Goal: Transaction & Acquisition: Book appointment/travel/reservation

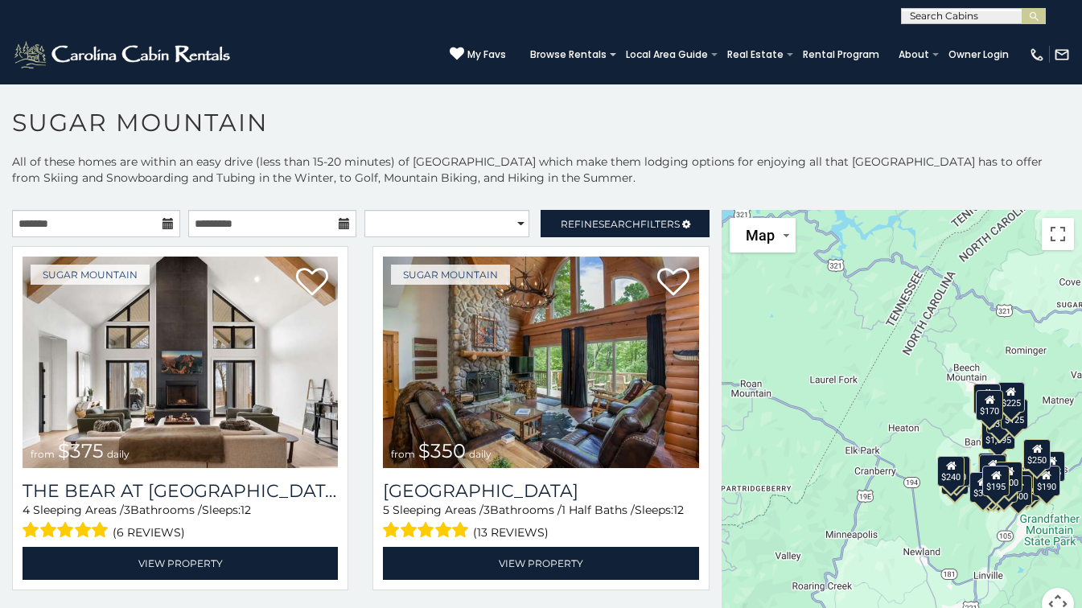
click at [166, 224] on icon at bounding box center [167, 223] width 11 height 11
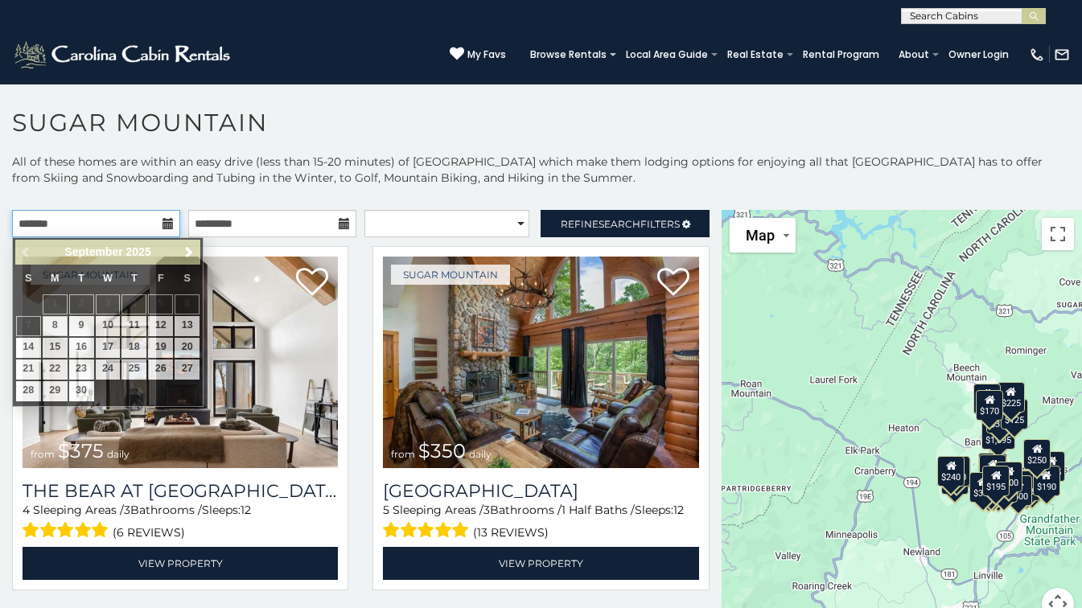
click at [94, 217] on input "text" at bounding box center [96, 223] width 168 height 27
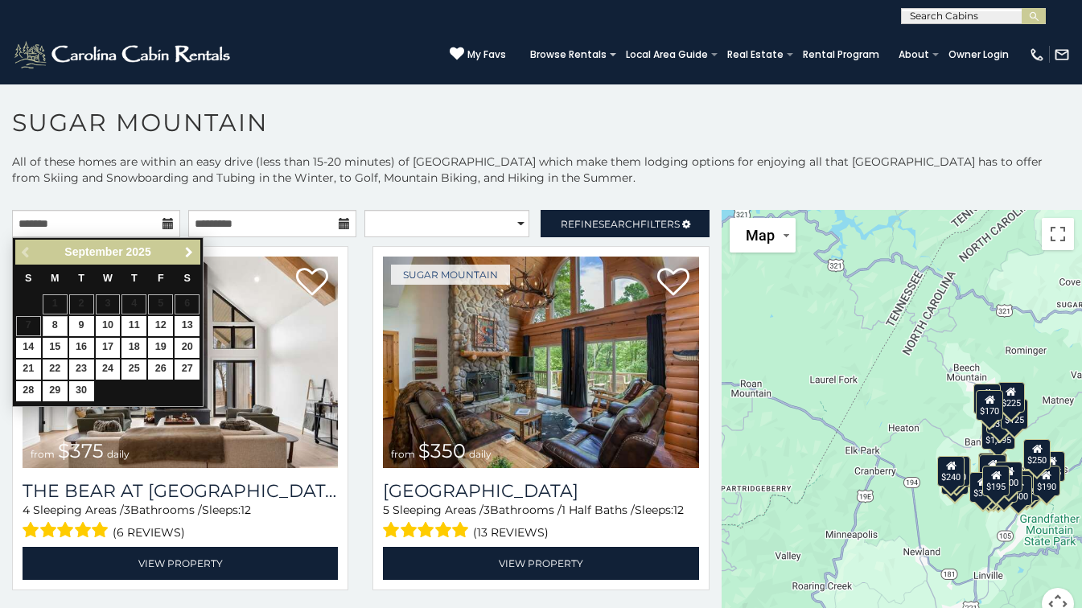
click at [185, 259] on link "Next" at bounding box center [189, 252] width 20 height 20
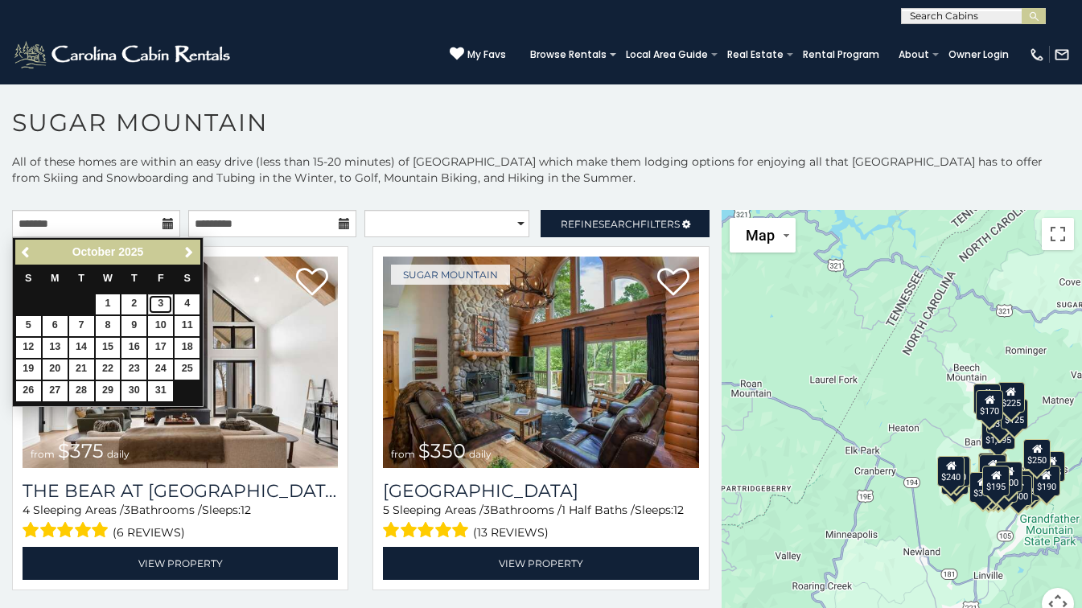
click at [161, 302] on link "3" at bounding box center [160, 304] width 25 height 20
type input "**********"
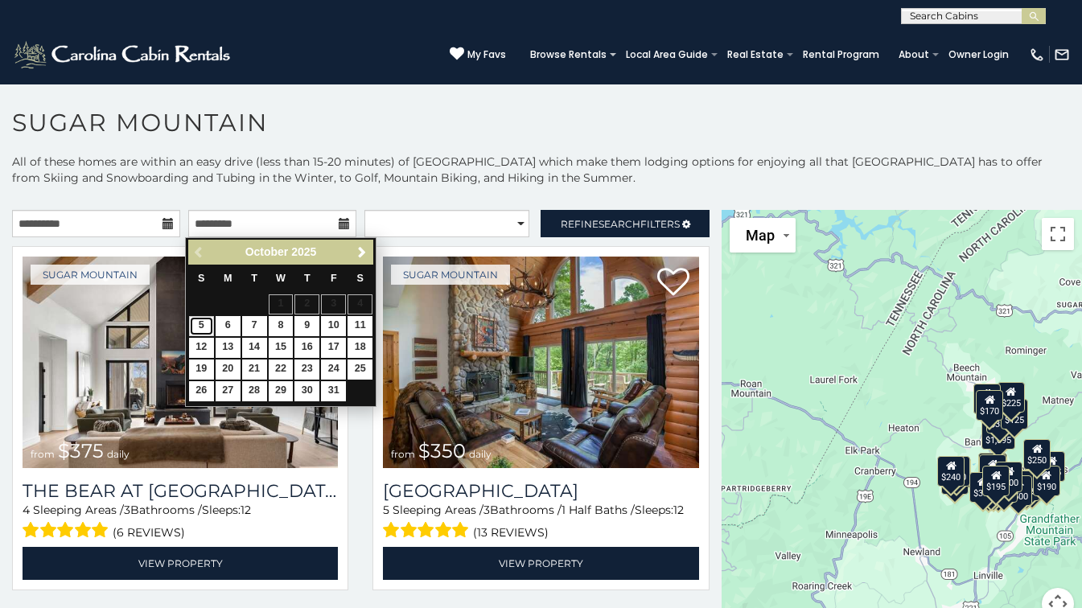
click at [208, 320] on link "5" at bounding box center [201, 326] width 25 height 20
type input "**********"
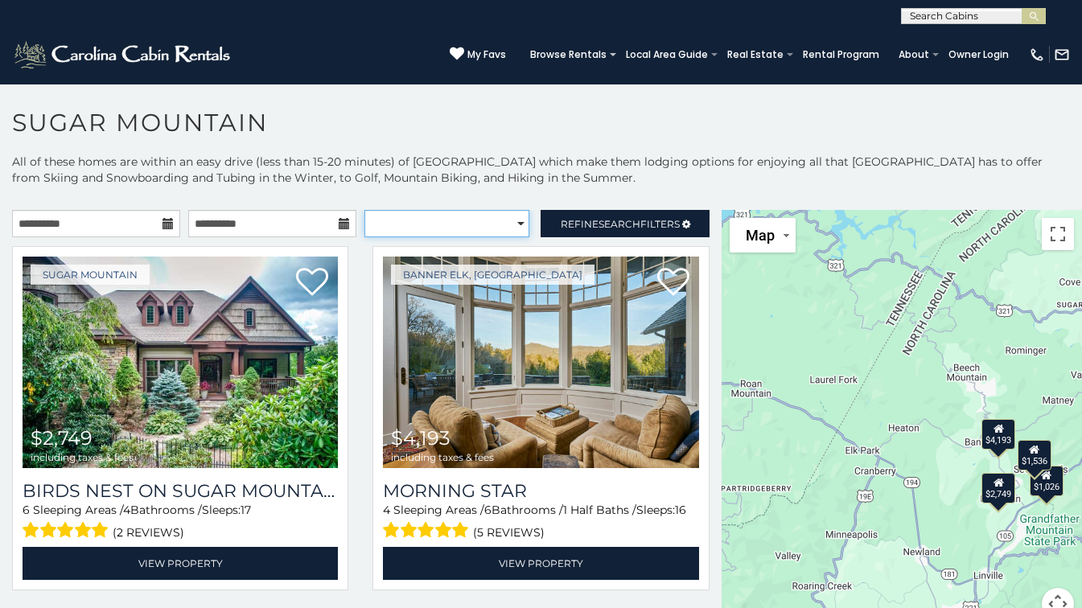
click at [491, 224] on select "**********" at bounding box center [446, 223] width 165 height 27
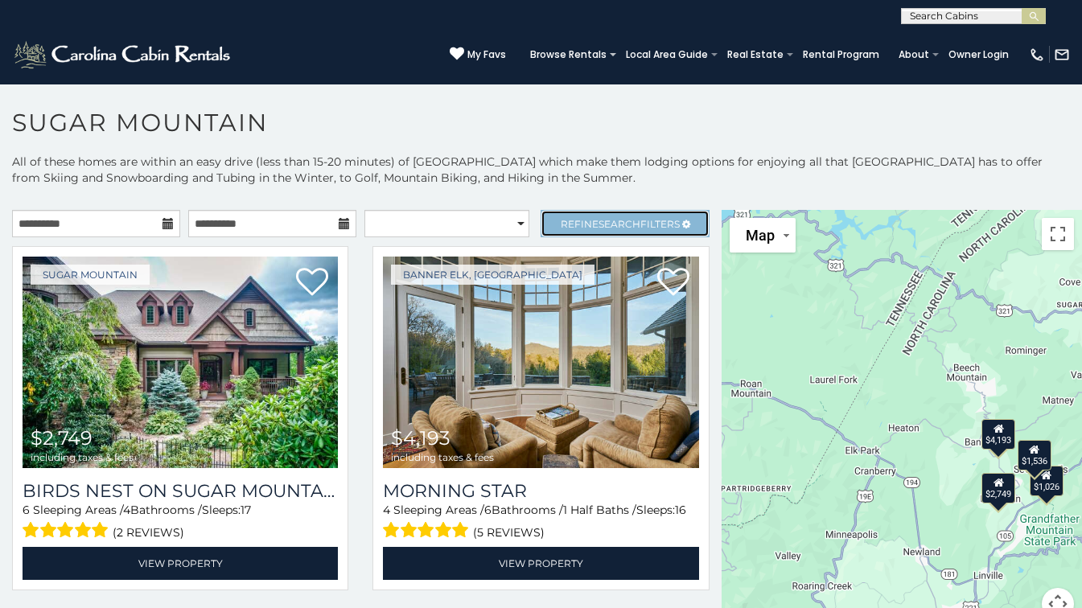
click at [606, 224] on span "Search" at bounding box center [619, 224] width 42 height 12
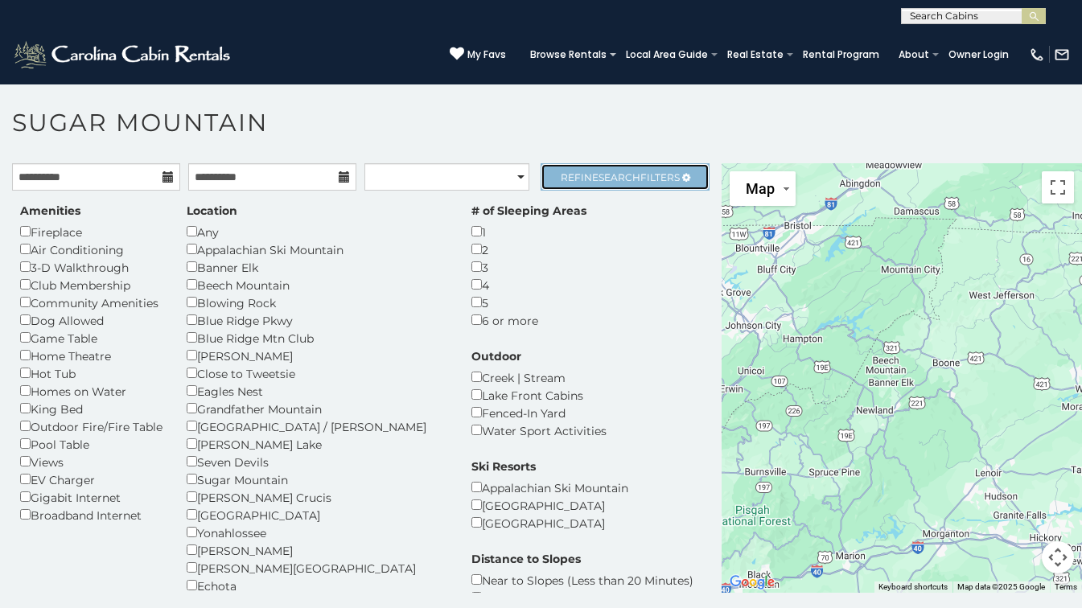
click at [561, 177] on span "Refine Search Filters" at bounding box center [620, 177] width 119 height 12
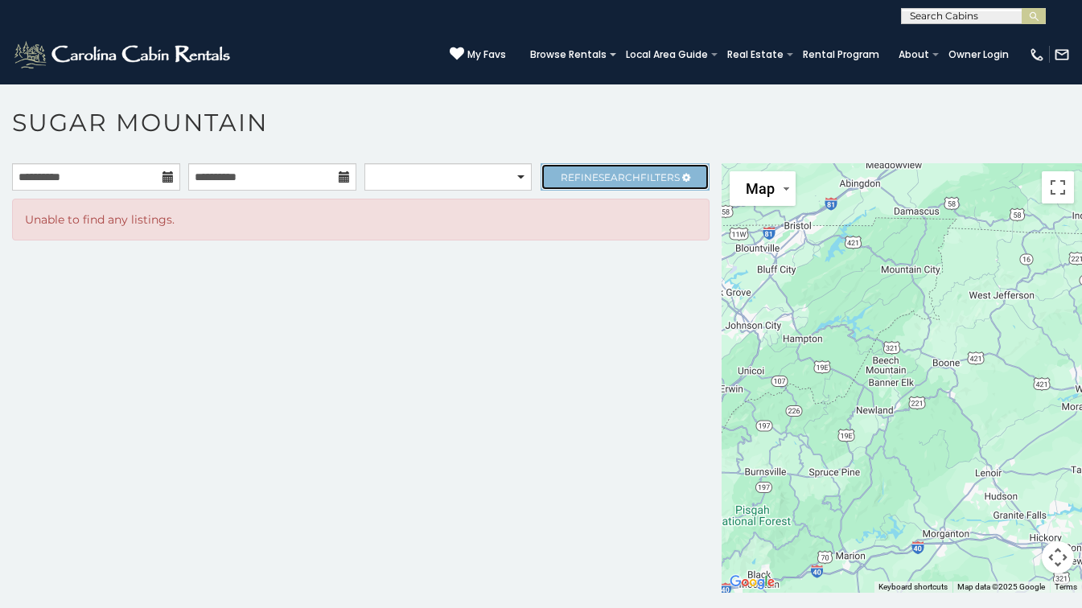
click at [550, 182] on link "Refine Search Filters" at bounding box center [624, 176] width 168 height 27
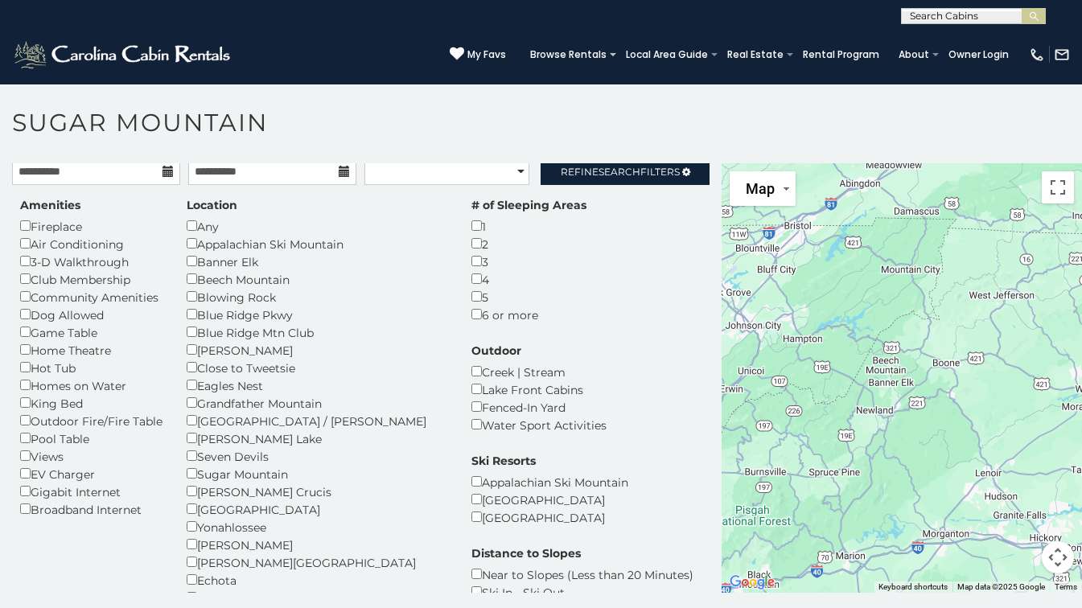
scroll to position [5, 0]
click at [195, 218] on div "Any" at bounding box center [317, 227] width 261 height 18
click at [599, 179] on link "Refine Search Filters" at bounding box center [624, 171] width 168 height 27
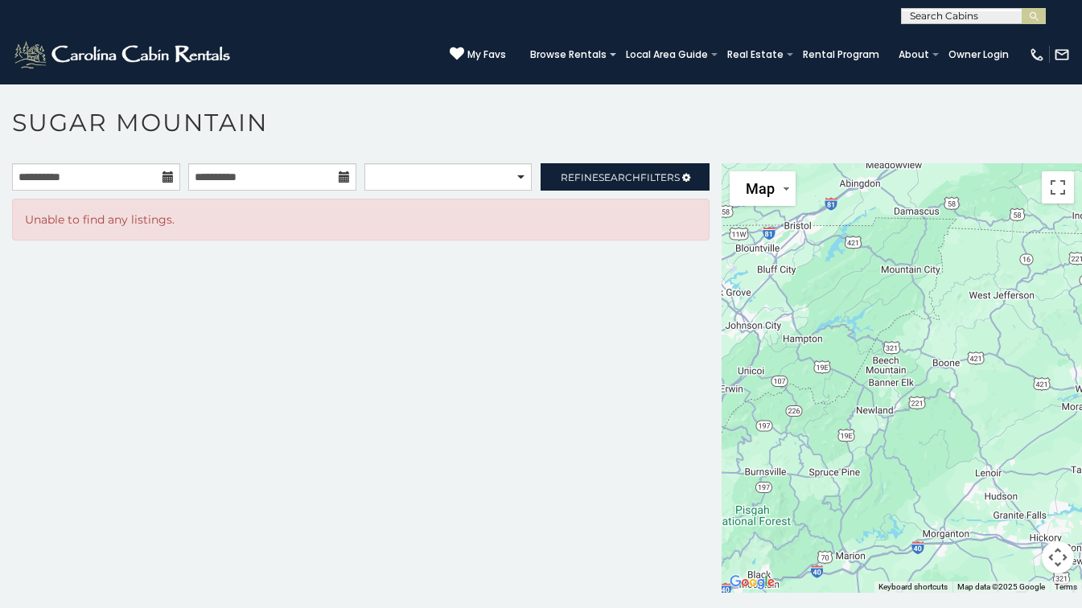
click at [475, 359] on div "**********" at bounding box center [360, 377] width 721 height 429
click at [587, 168] on link "Refine Search Filters" at bounding box center [624, 176] width 168 height 27
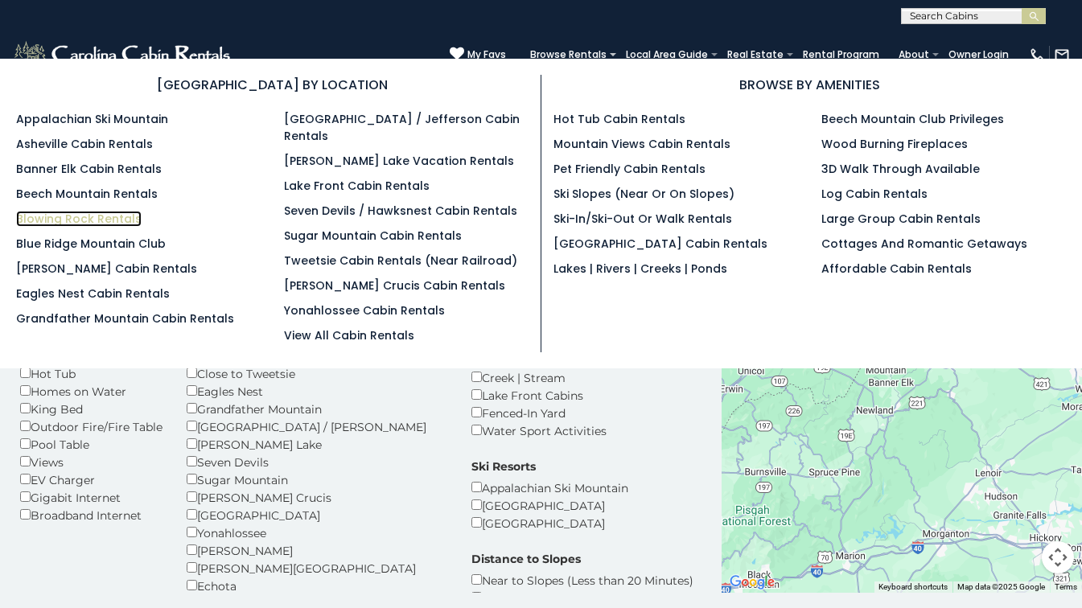
click at [101, 223] on link "Blowing Rock Rentals" at bounding box center [78, 219] width 125 height 16
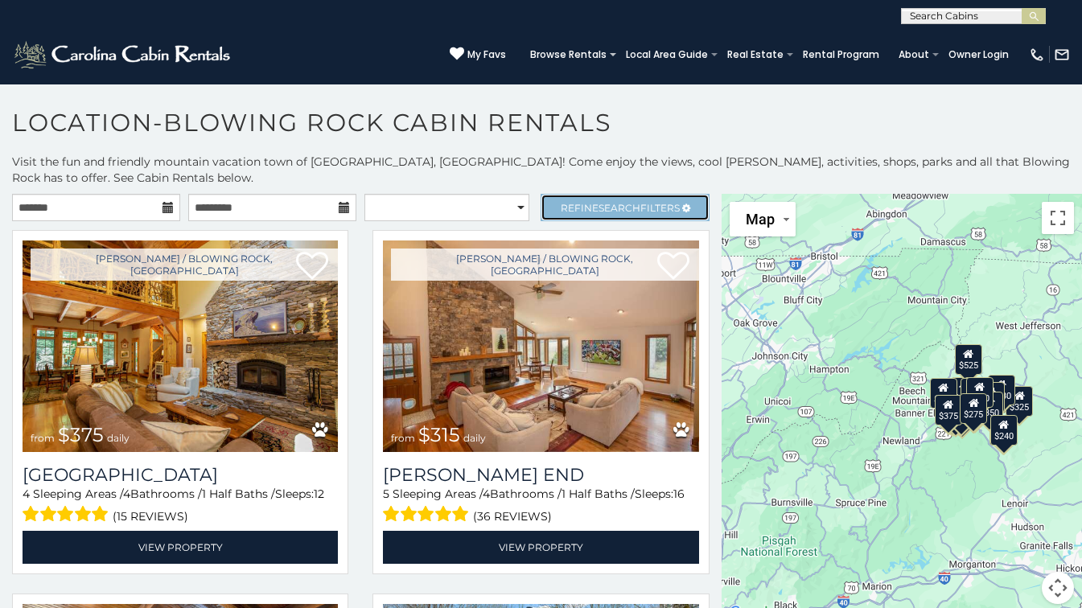
click at [573, 202] on span "Refine Search Filters" at bounding box center [620, 208] width 119 height 12
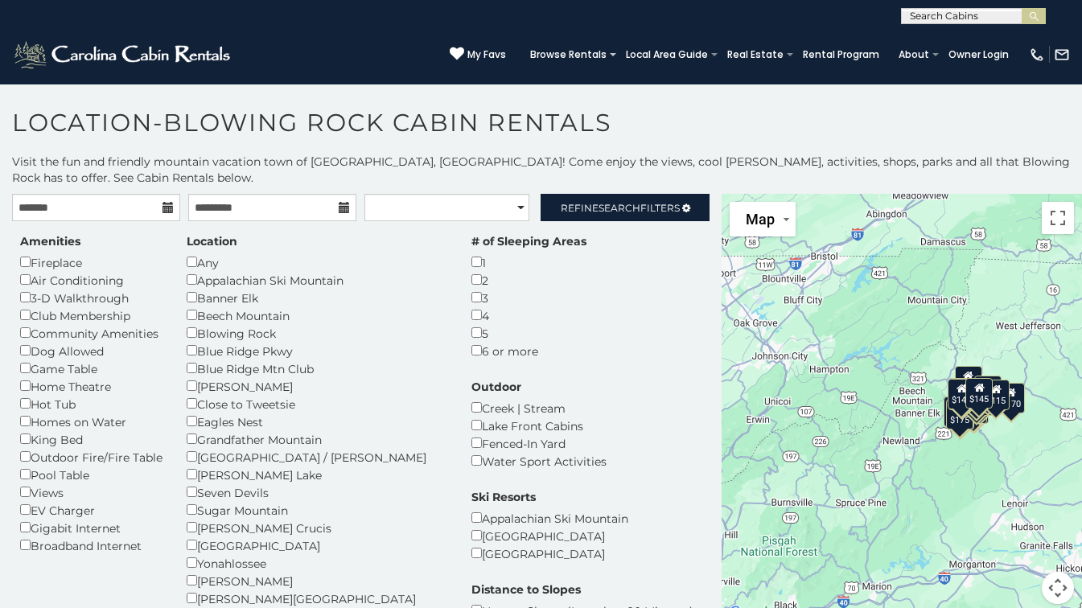
click at [538, 417] on div "Lake Front Cabins" at bounding box center [538, 426] width 135 height 18
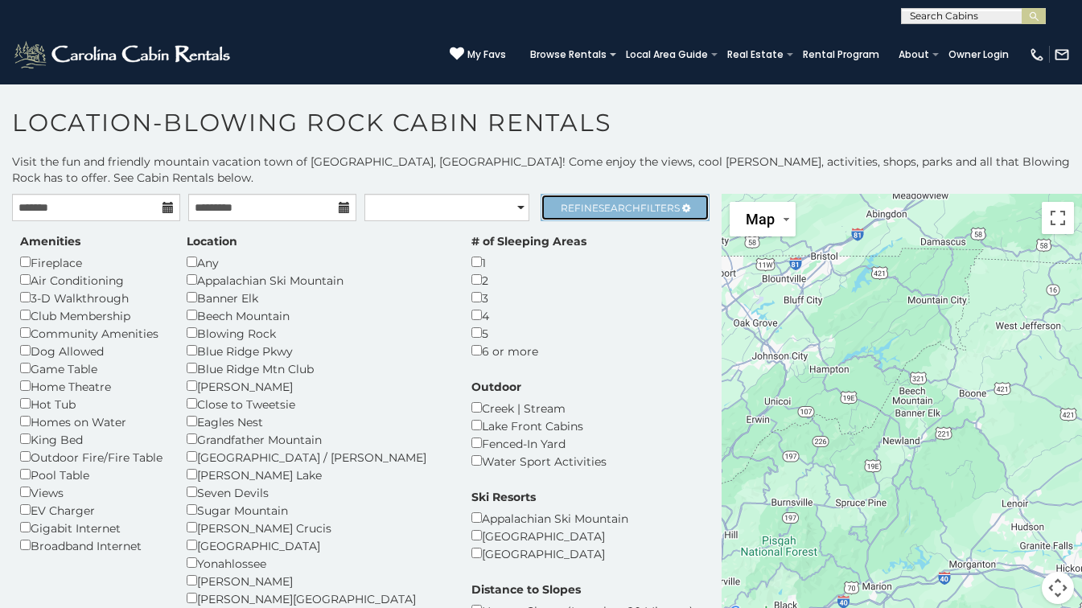
click at [610, 212] on span "Search" at bounding box center [619, 208] width 42 height 12
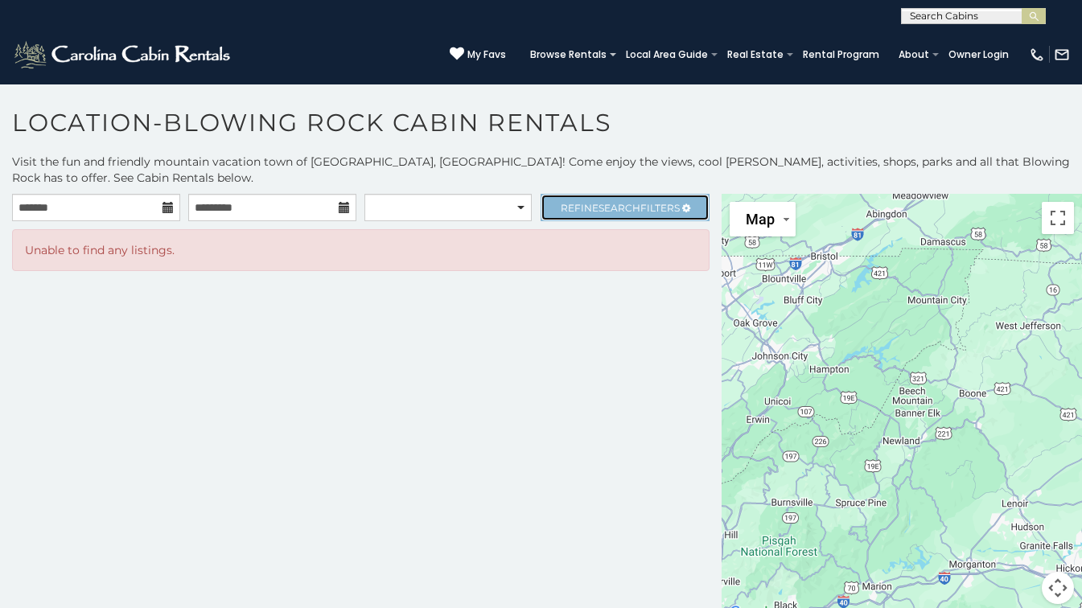
click at [610, 212] on span "Search" at bounding box center [619, 208] width 42 height 12
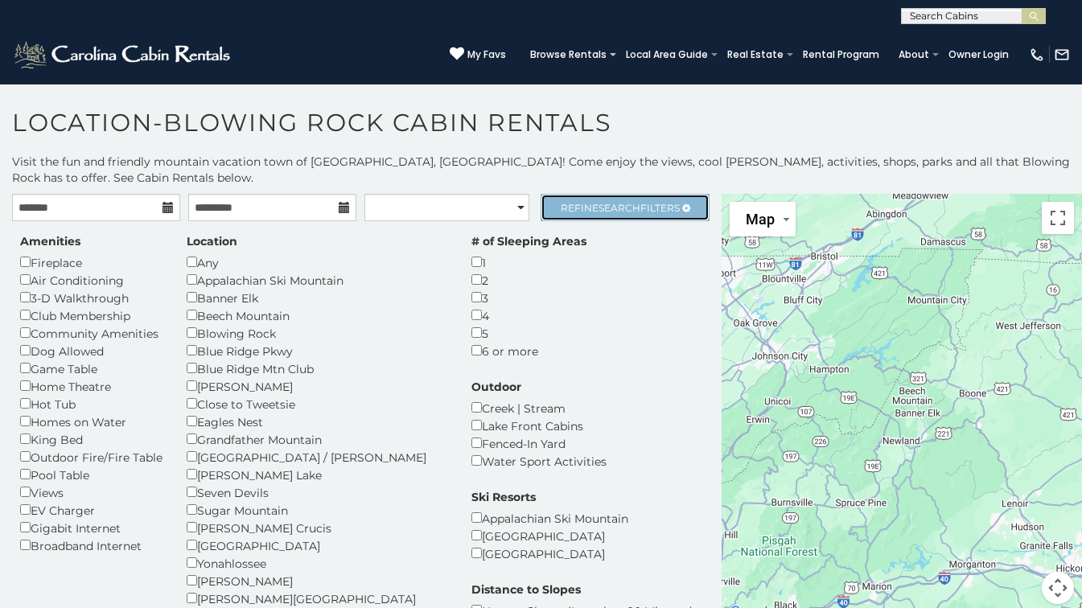
click at [564, 208] on span "Refine Search Filters" at bounding box center [620, 208] width 119 height 12
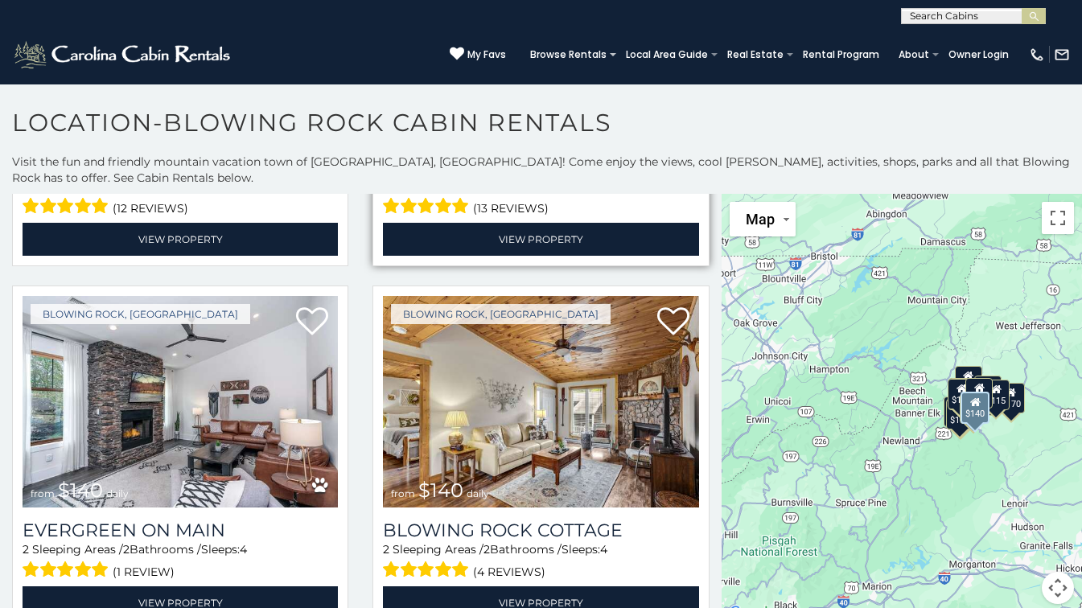
scroll to position [309, 0]
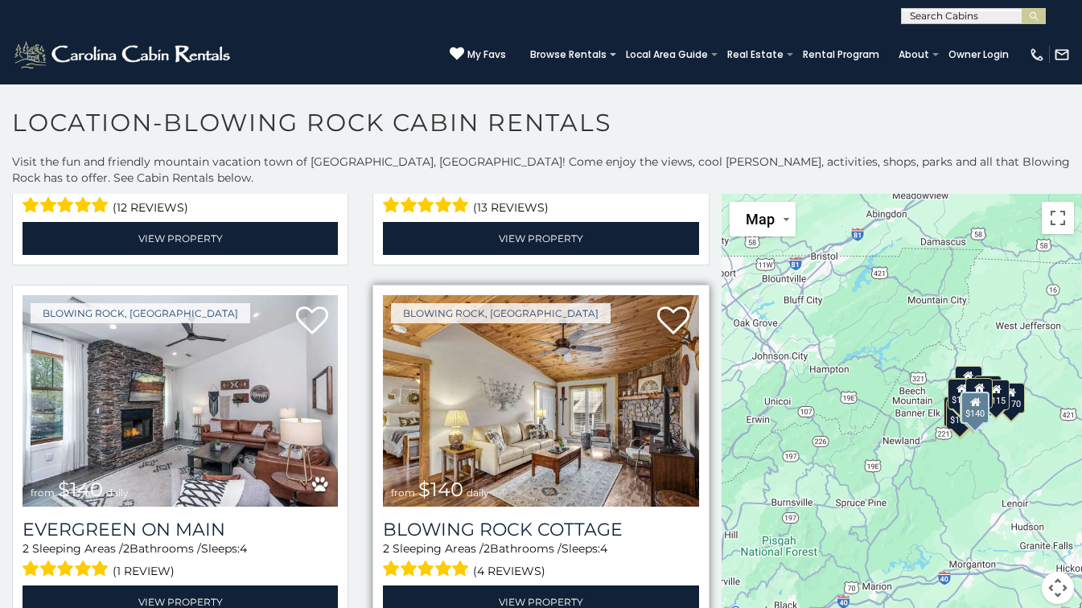
click at [550, 405] on img at bounding box center [540, 401] width 315 height 212
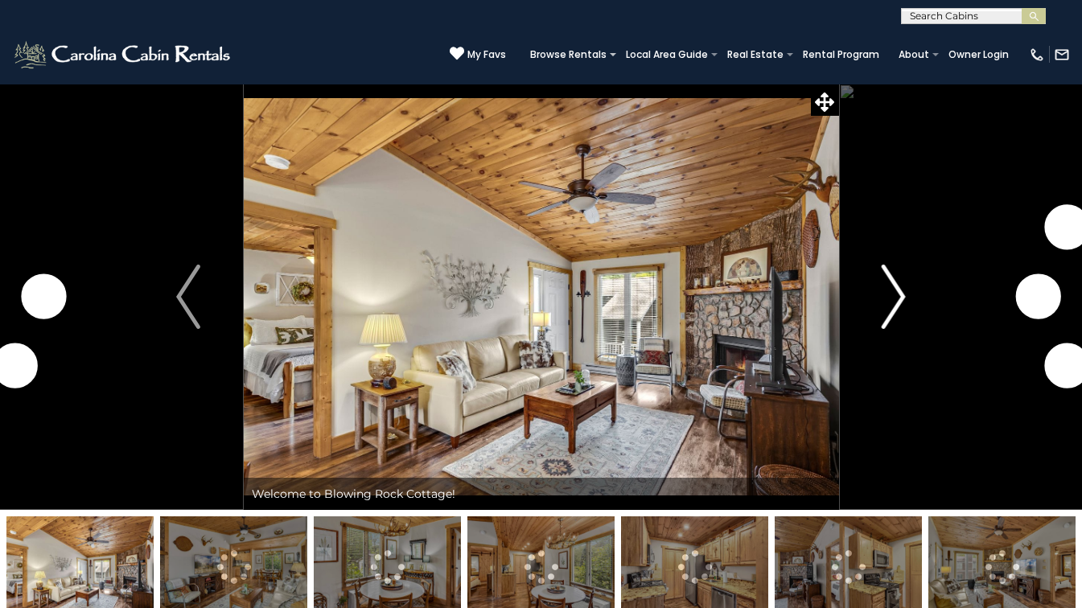
click at [886, 302] on img "Next" at bounding box center [893, 297] width 24 height 64
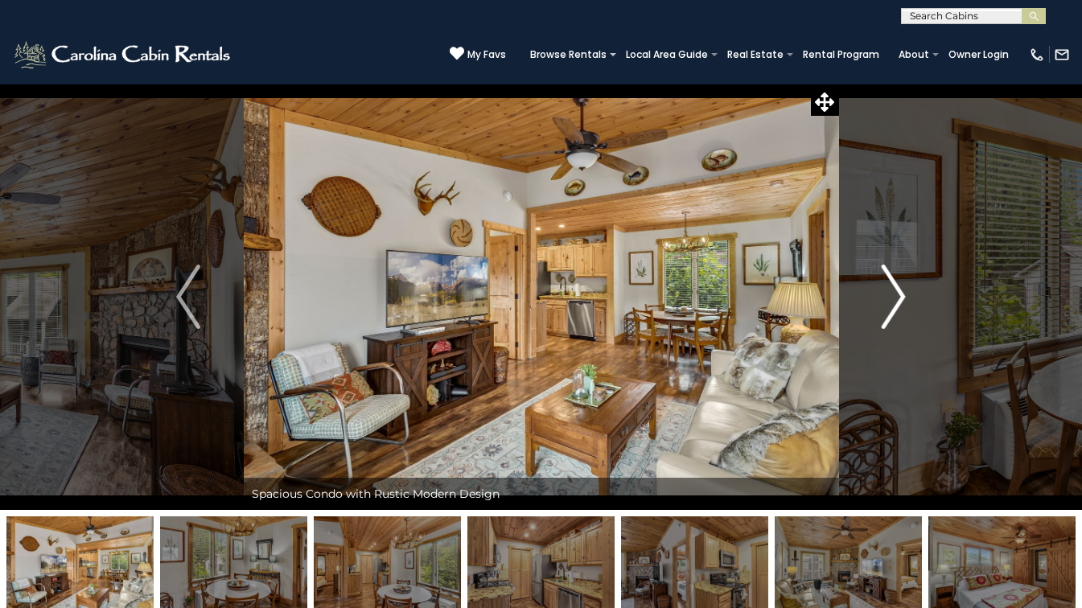
click at [886, 302] on img "Next" at bounding box center [893, 297] width 24 height 64
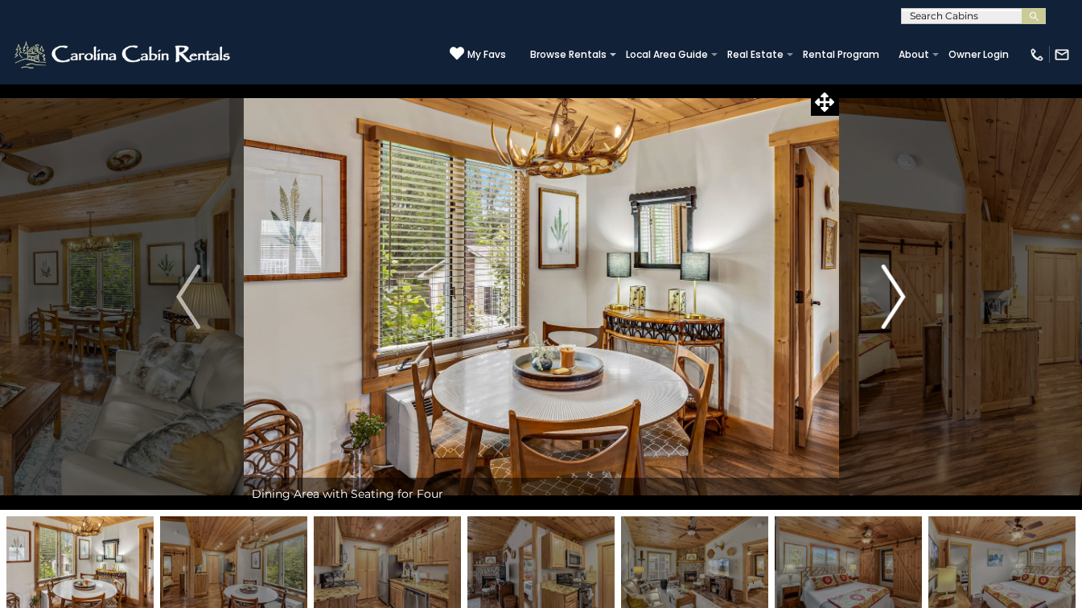
click at [886, 302] on img "Next" at bounding box center [893, 297] width 24 height 64
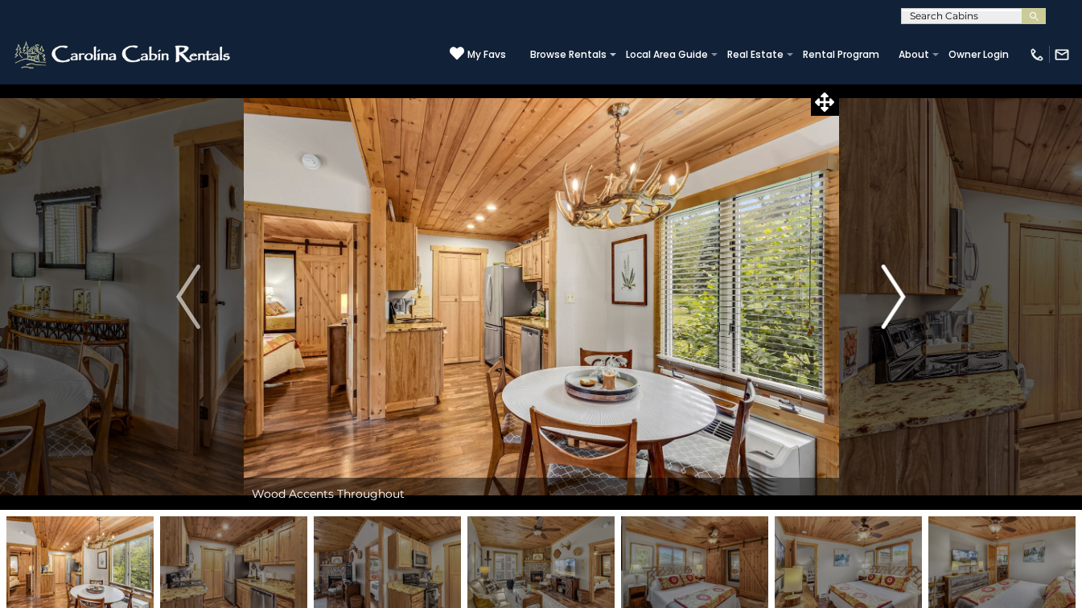
click at [886, 302] on img "Next" at bounding box center [893, 297] width 24 height 64
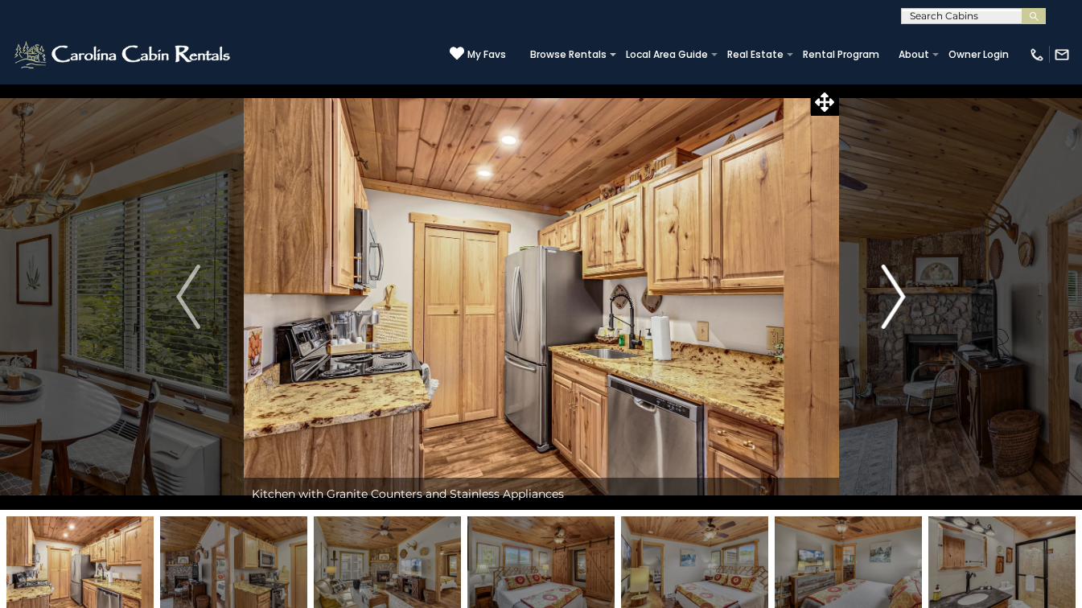
click at [886, 302] on img "Next" at bounding box center [893, 297] width 24 height 64
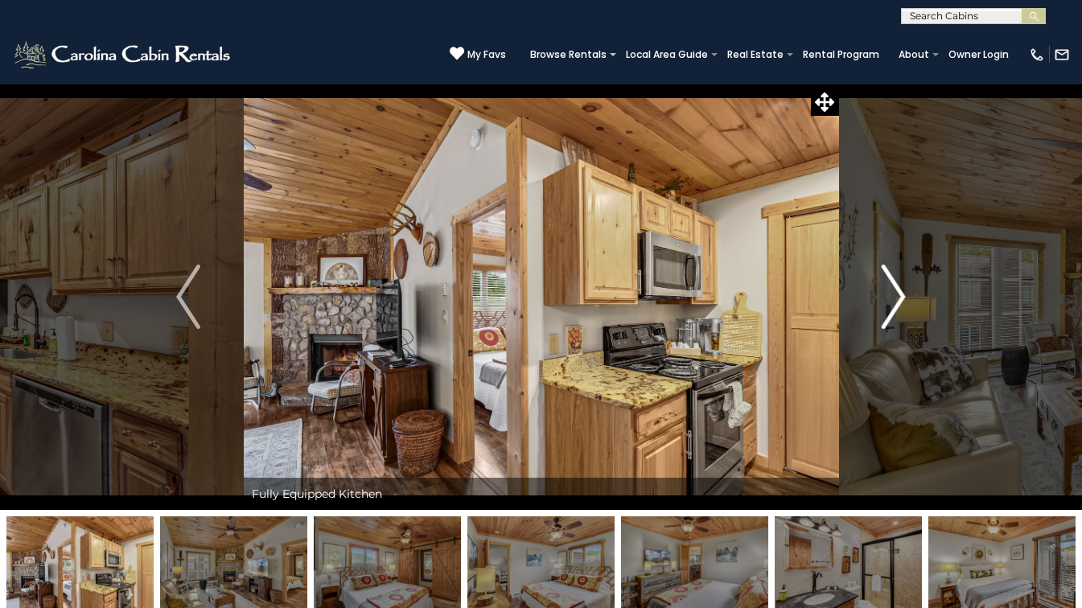
click at [886, 302] on img "Next" at bounding box center [893, 297] width 24 height 64
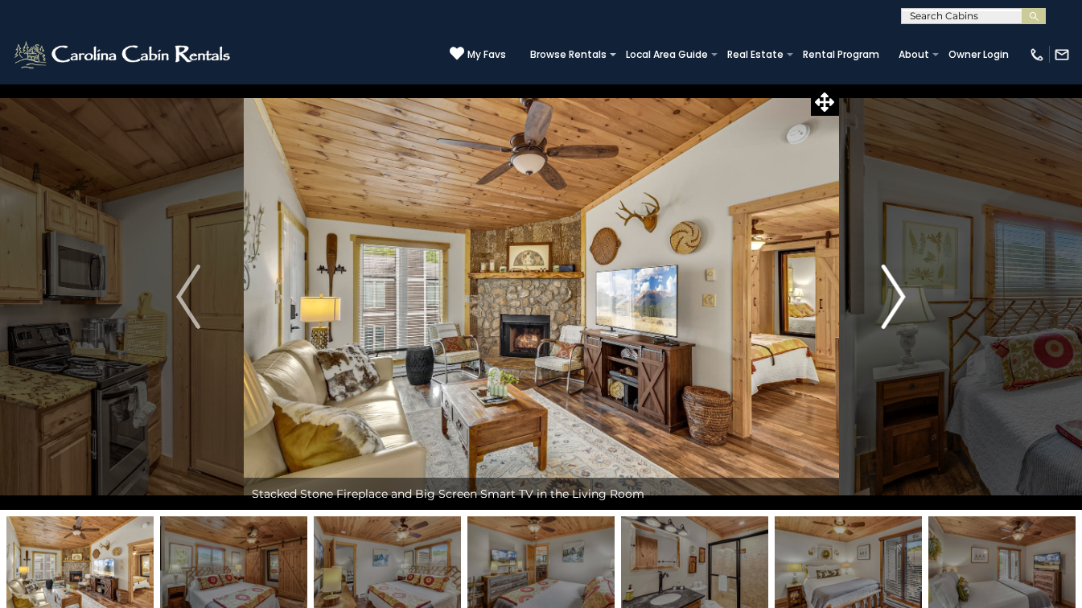
click at [886, 302] on img "Next" at bounding box center [893, 297] width 24 height 64
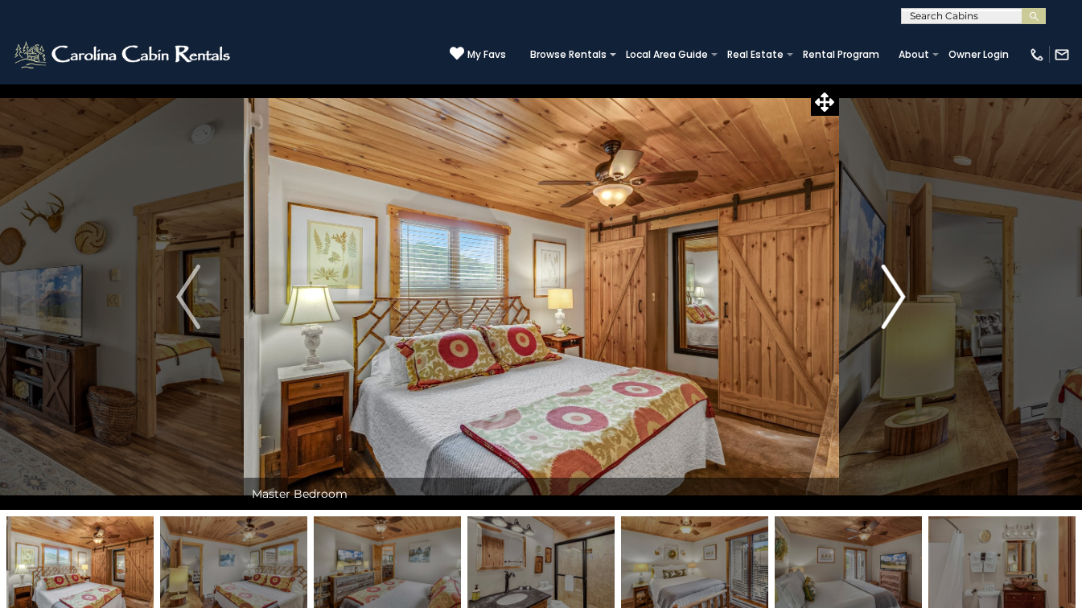
click at [886, 302] on img "Next" at bounding box center [893, 297] width 24 height 64
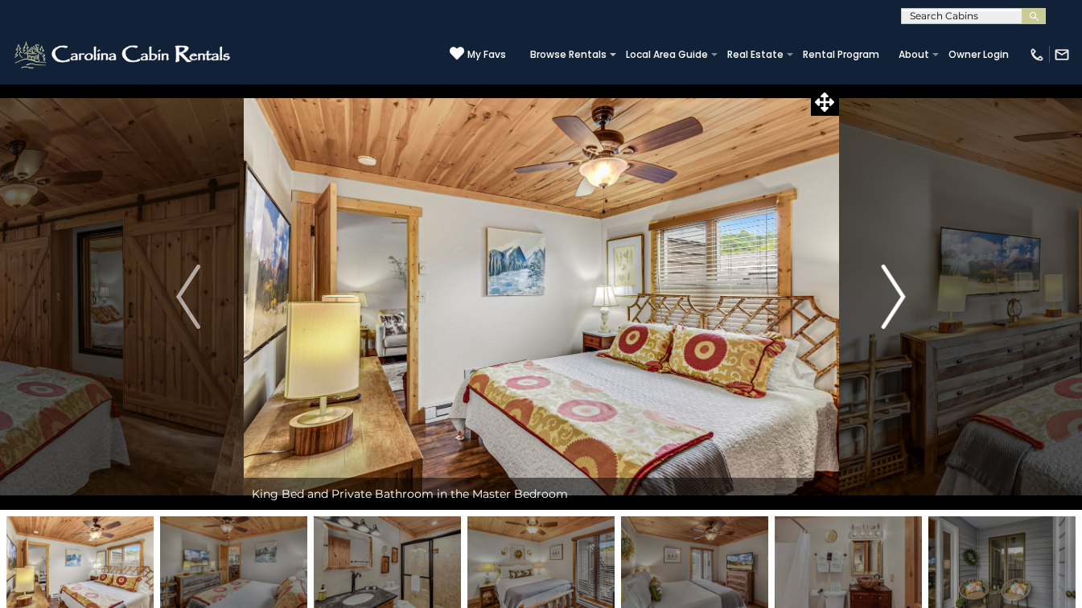
click at [886, 302] on img "Next" at bounding box center [893, 297] width 24 height 64
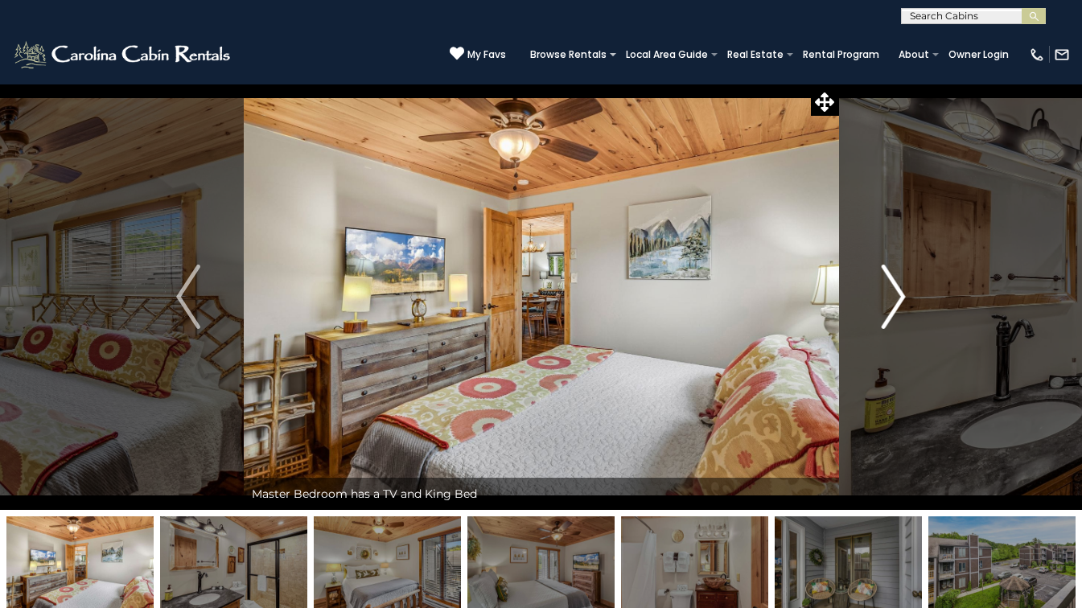
click at [886, 302] on img "Next" at bounding box center [893, 297] width 24 height 64
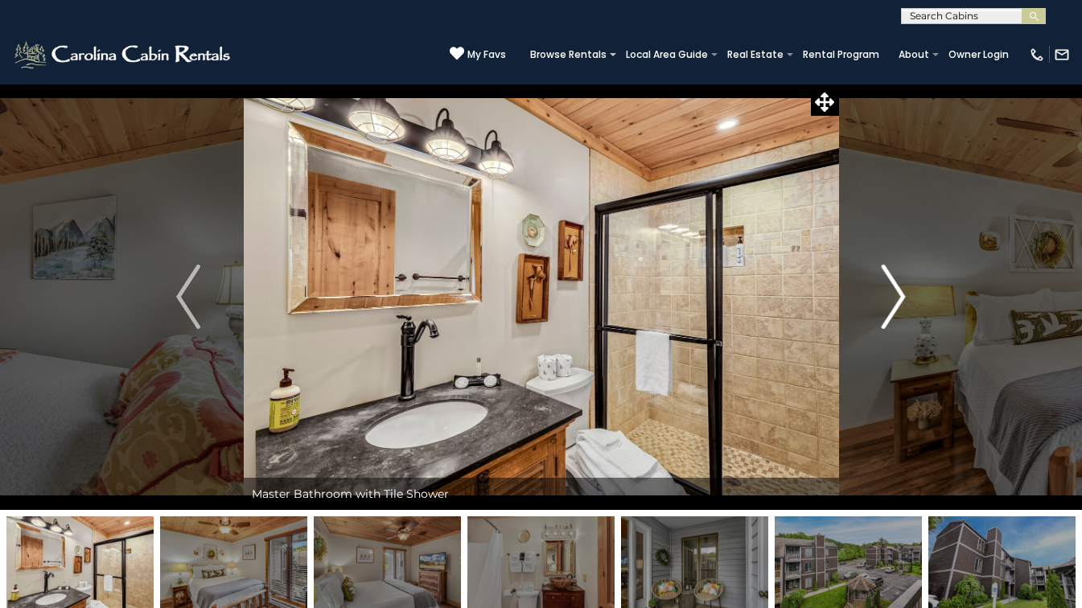
click at [886, 302] on img "Next" at bounding box center [893, 297] width 24 height 64
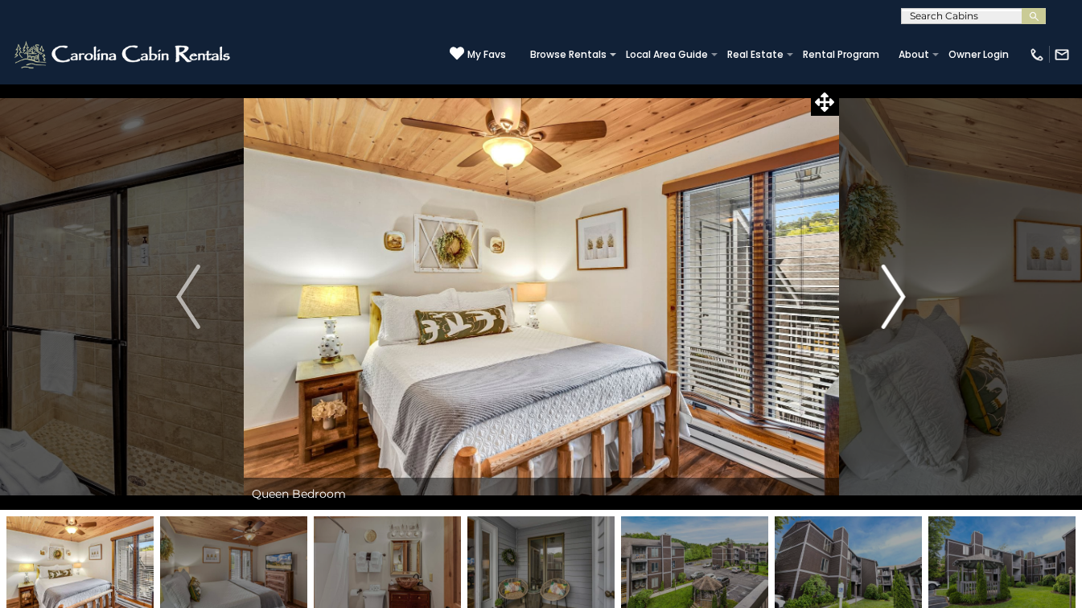
click at [886, 302] on img "Next" at bounding box center [893, 297] width 24 height 64
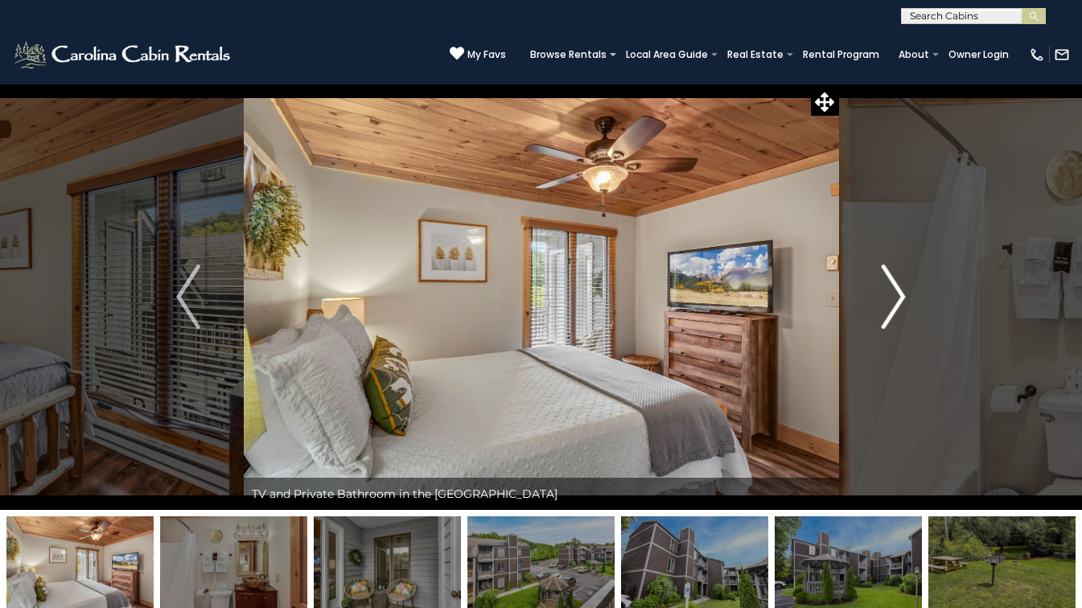
click at [886, 302] on img "Next" at bounding box center [893, 297] width 24 height 64
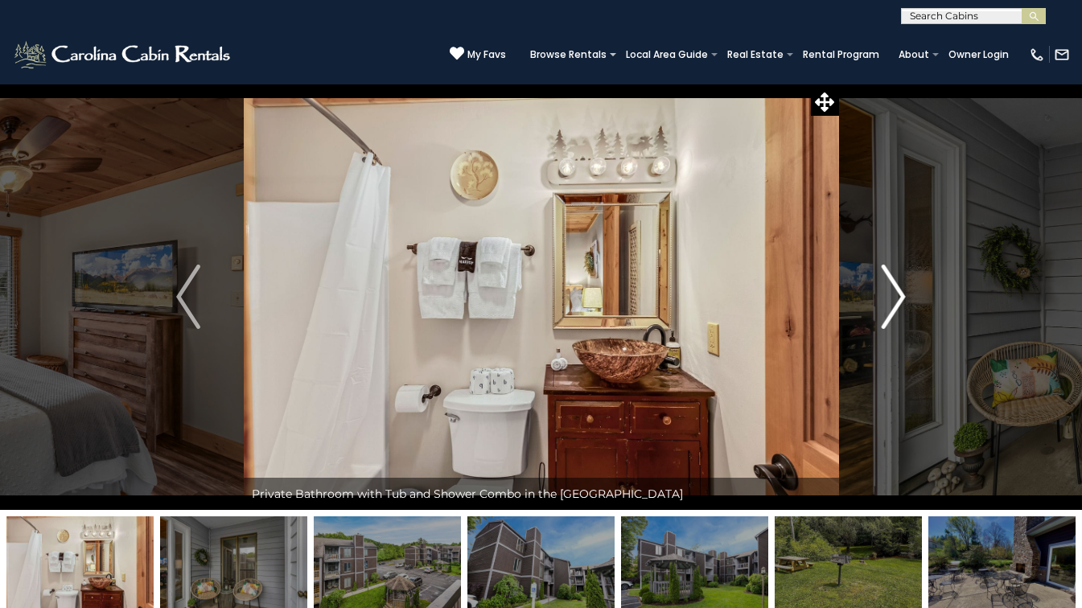
click at [886, 302] on img "Next" at bounding box center [893, 297] width 24 height 64
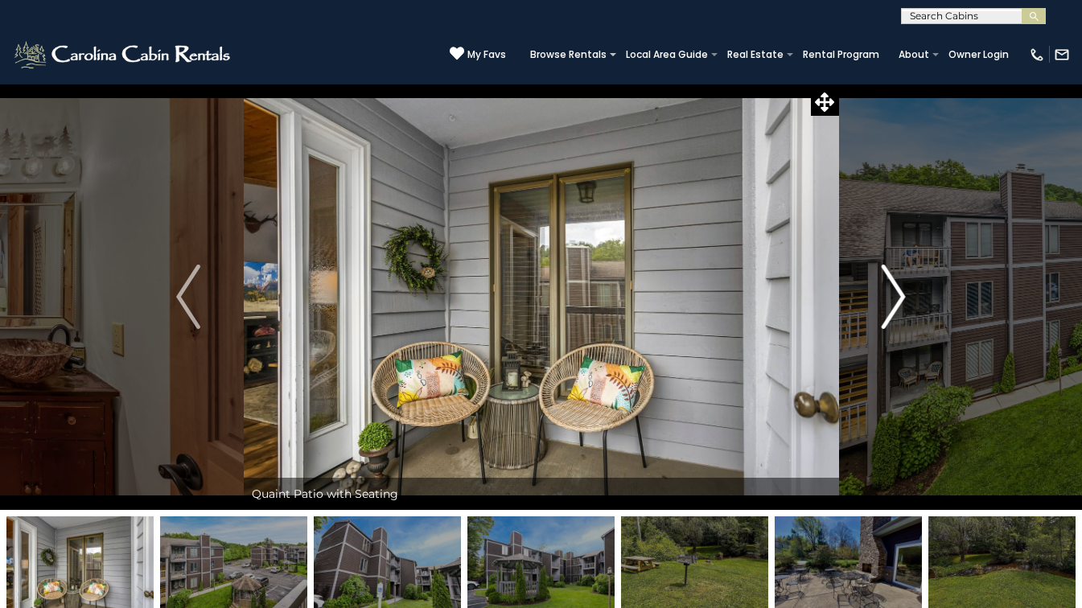
click at [886, 302] on img "Next" at bounding box center [893, 297] width 24 height 64
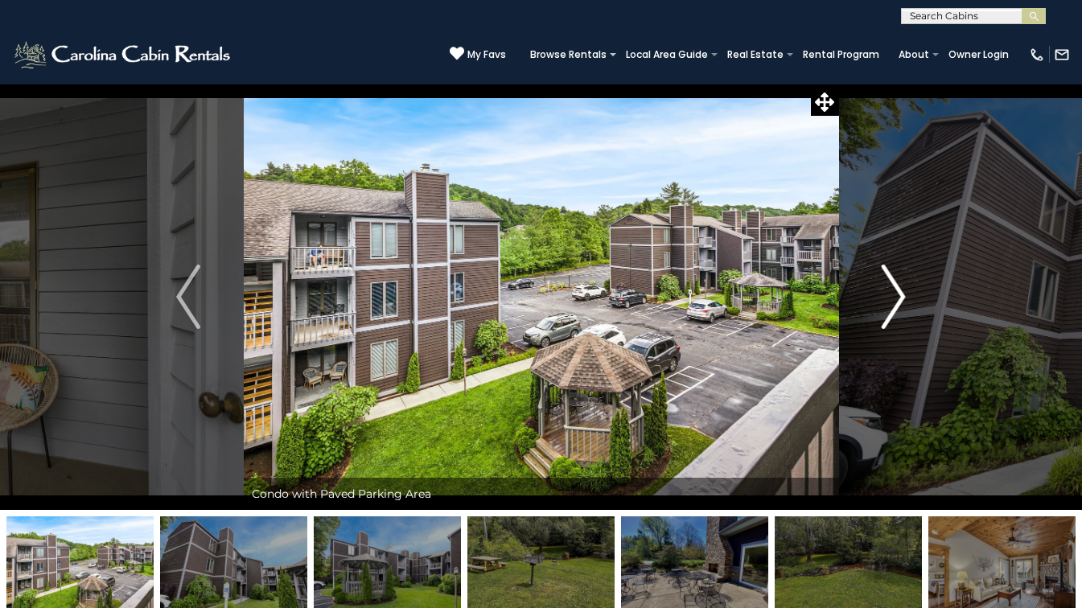
click at [886, 302] on img "Next" at bounding box center [893, 297] width 24 height 64
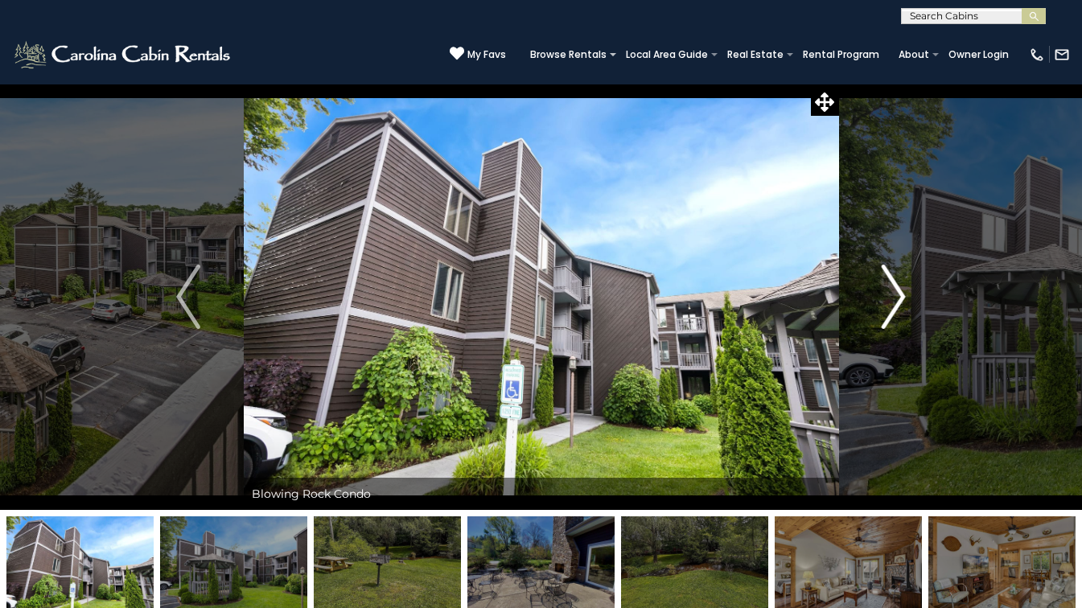
click at [886, 302] on img "Next" at bounding box center [893, 297] width 24 height 64
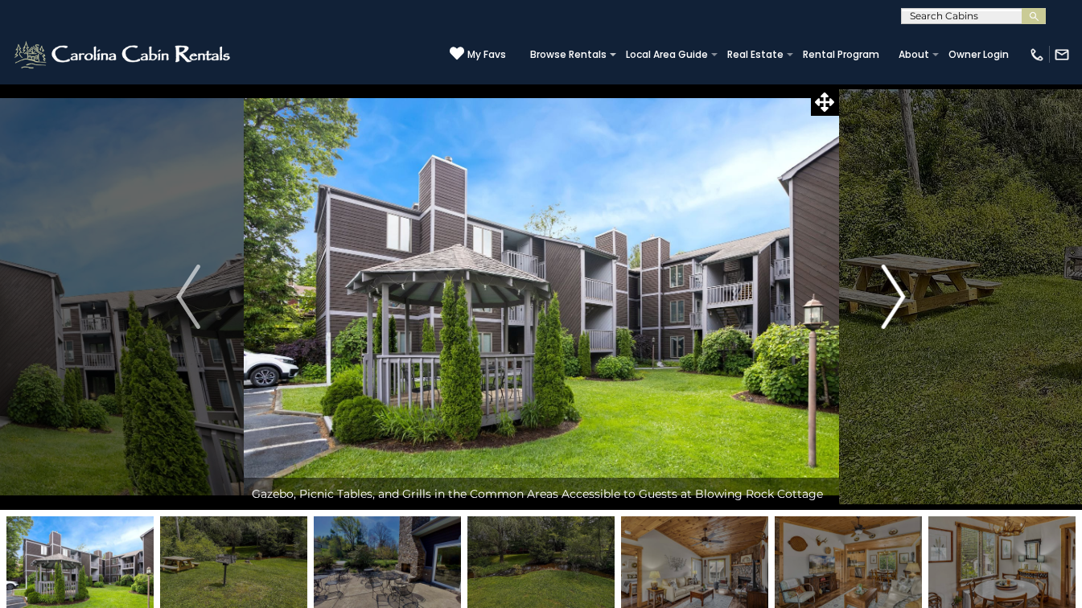
click at [886, 302] on img "Next" at bounding box center [893, 297] width 24 height 64
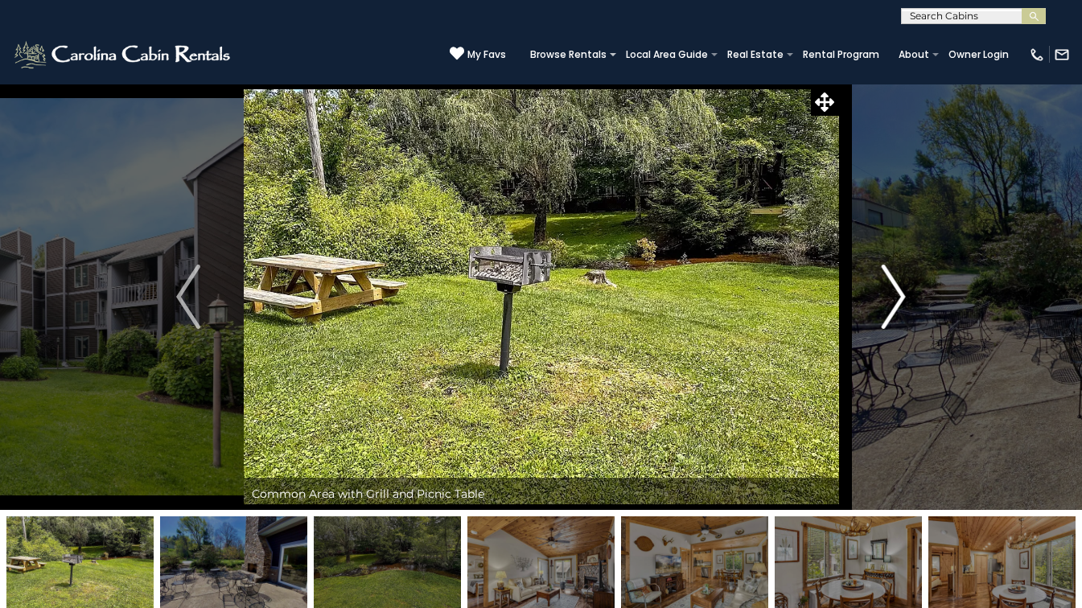
click at [886, 302] on img "Next" at bounding box center [893, 297] width 24 height 64
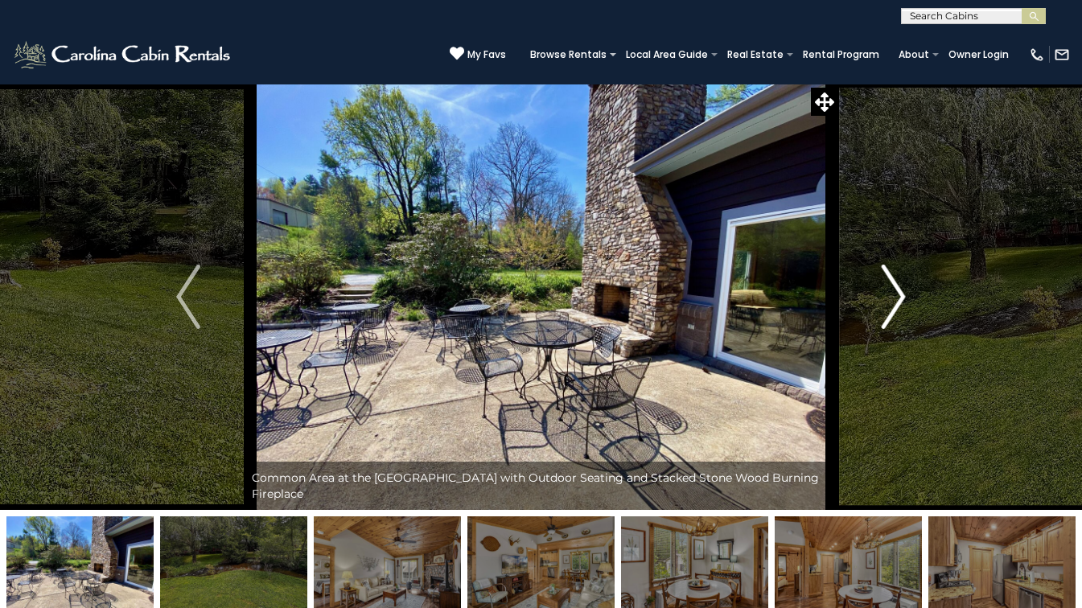
click at [886, 302] on img "Next" at bounding box center [893, 297] width 24 height 64
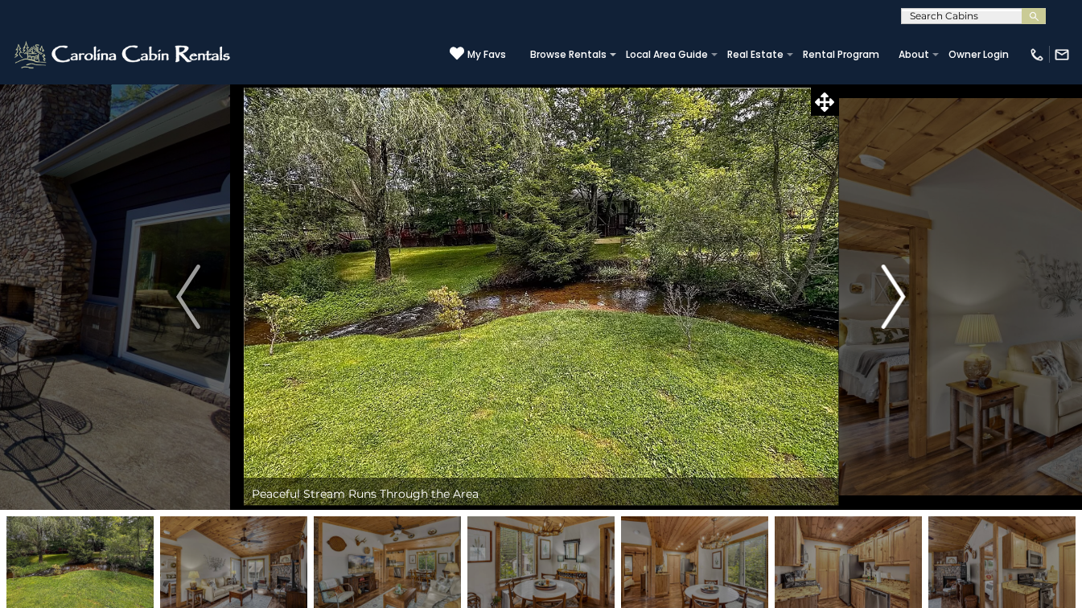
click at [886, 302] on img "Next" at bounding box center [893, 297] width 24 height 64
